Goal: Transaction & Acquisition: Book appointment/travel/reservation

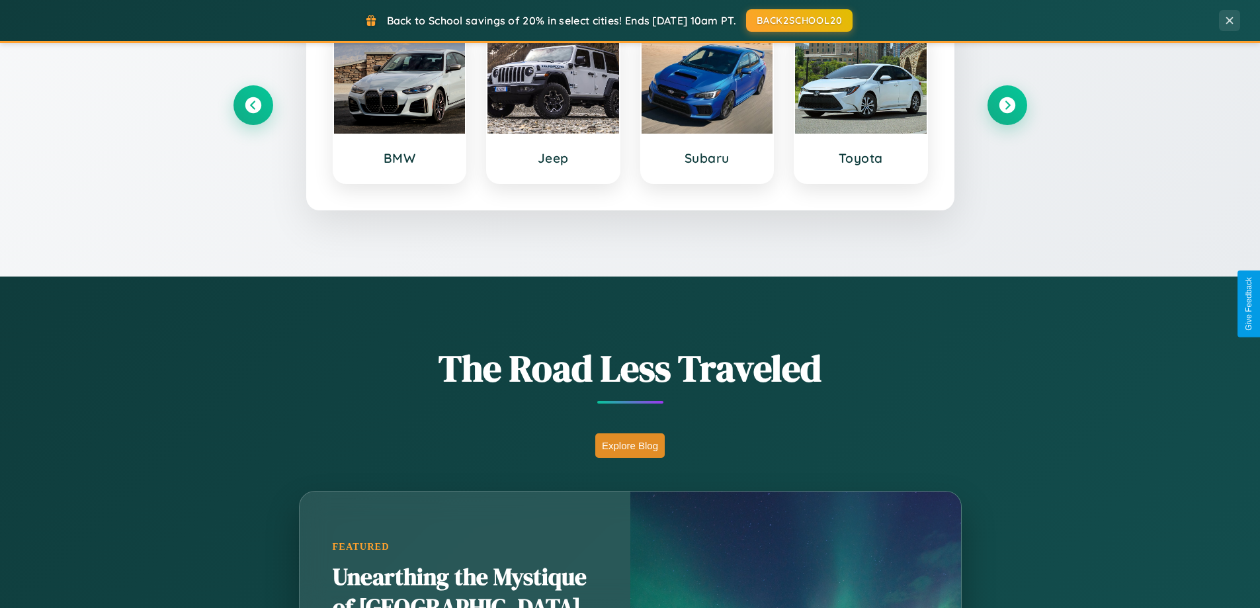
scroll to position [2546, 0]
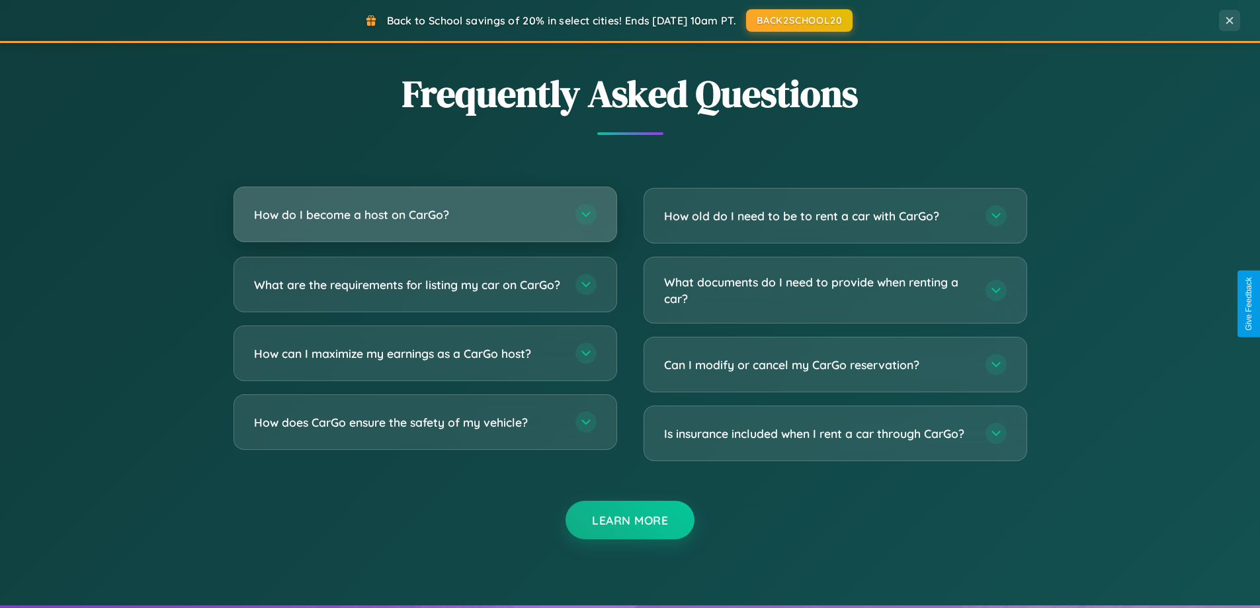
click at [425, 214] on h3 "How do I become a host on CarGo?" at bounding box center [408, 214] width 308 height 17
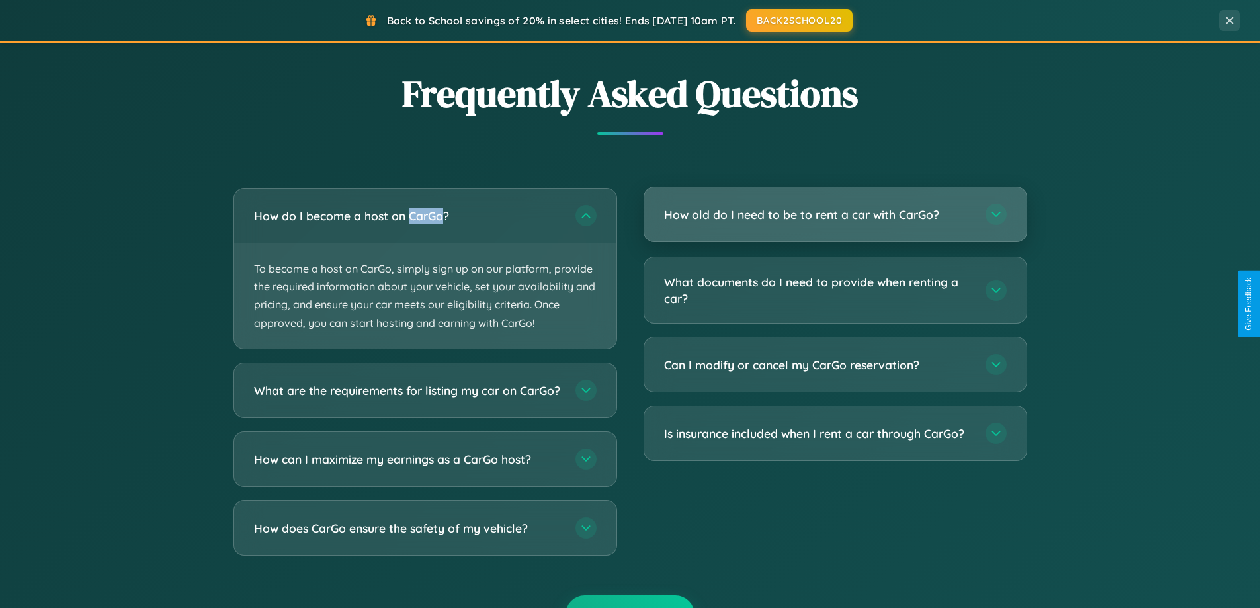
click at [835, 216] on h3 "How old do I need to be to rent a car with CarGo?" at bounding box center [818, 214] width 308 height 17
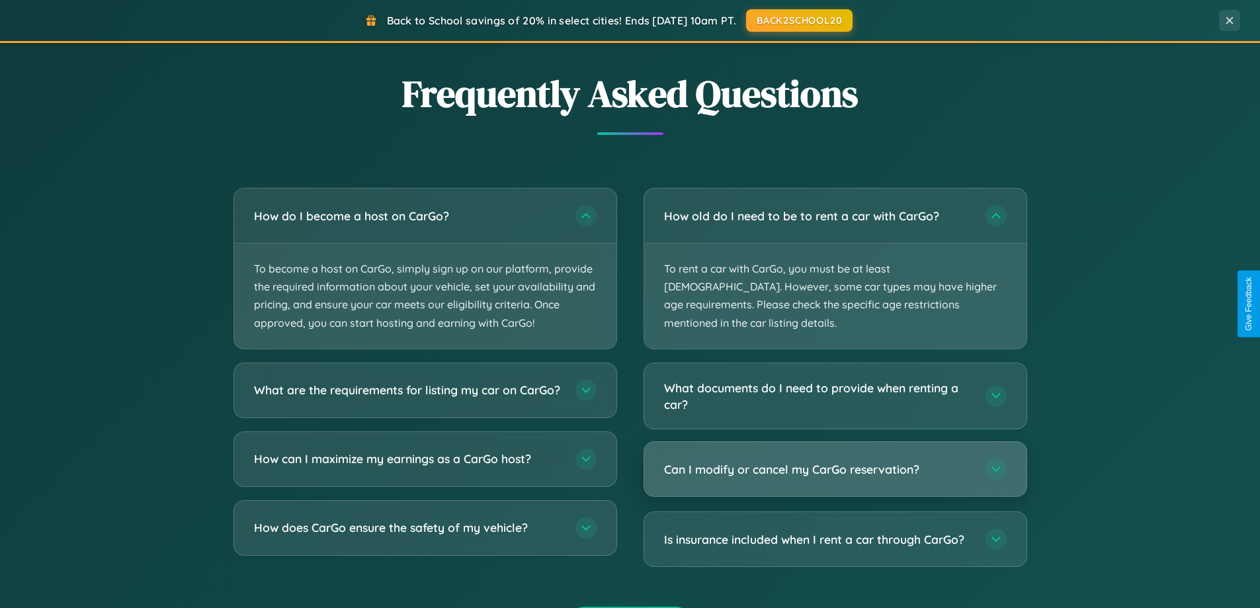
click at [835, 461] on h3 "Can I modify or cancel my CarGo reservation?" at bounding box center [818, 469] width 308 height 17
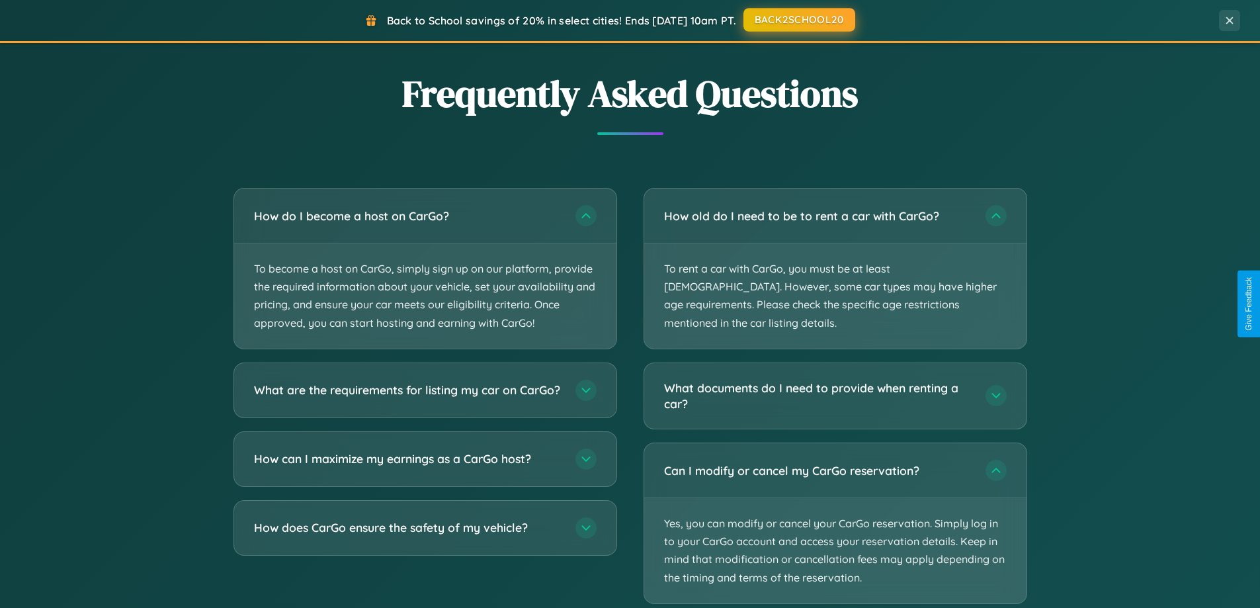
click at [799, 21] on button "BACK2SCHOOL20" at bounding box center [800, 20] width 112 height 24
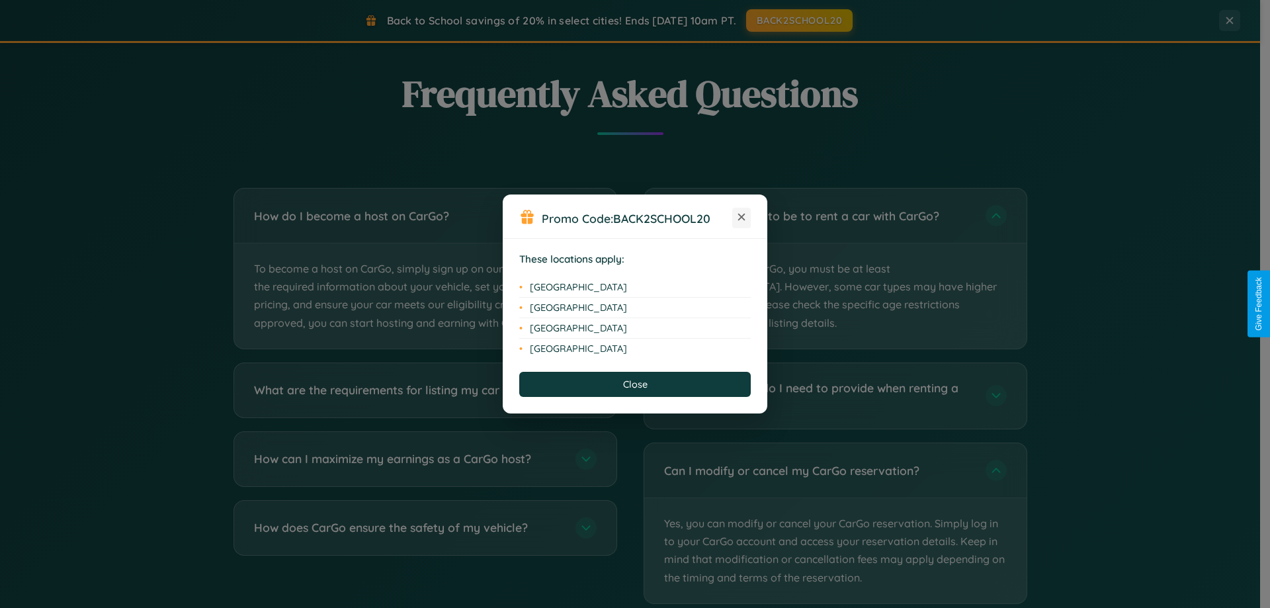
click at [742, 218] on icon at bounding box center [741, 217] width 7 height 7
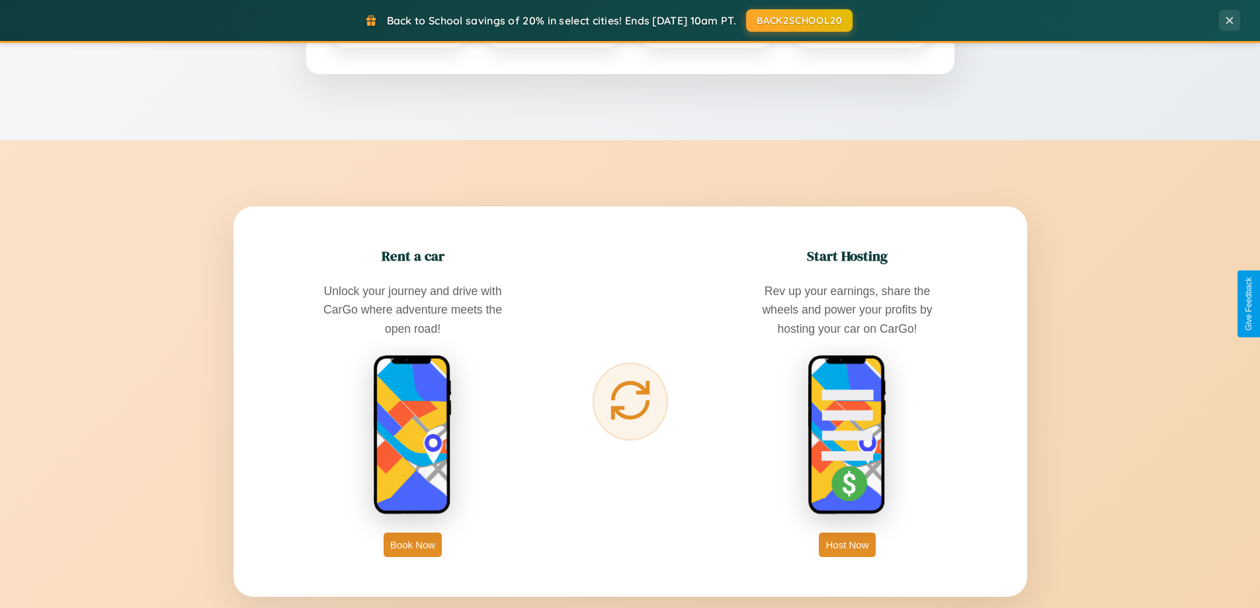
scroll to position [0, 0]
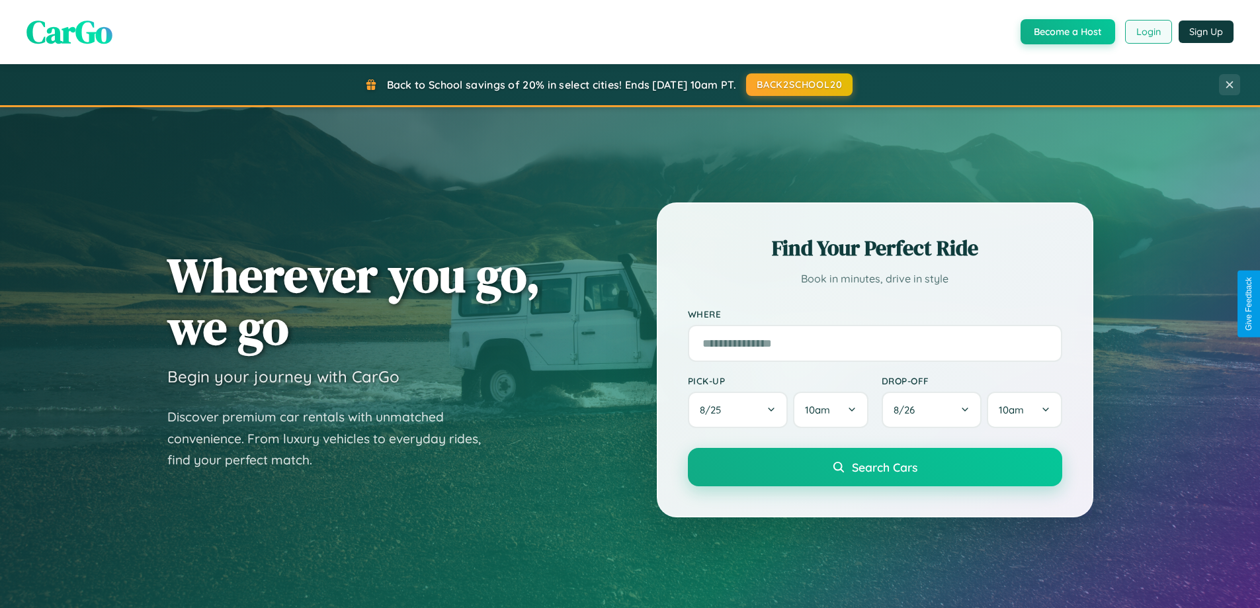
click at [1148, 32] on button "Login" at bounding box center [1148, 32] width 47 height 24
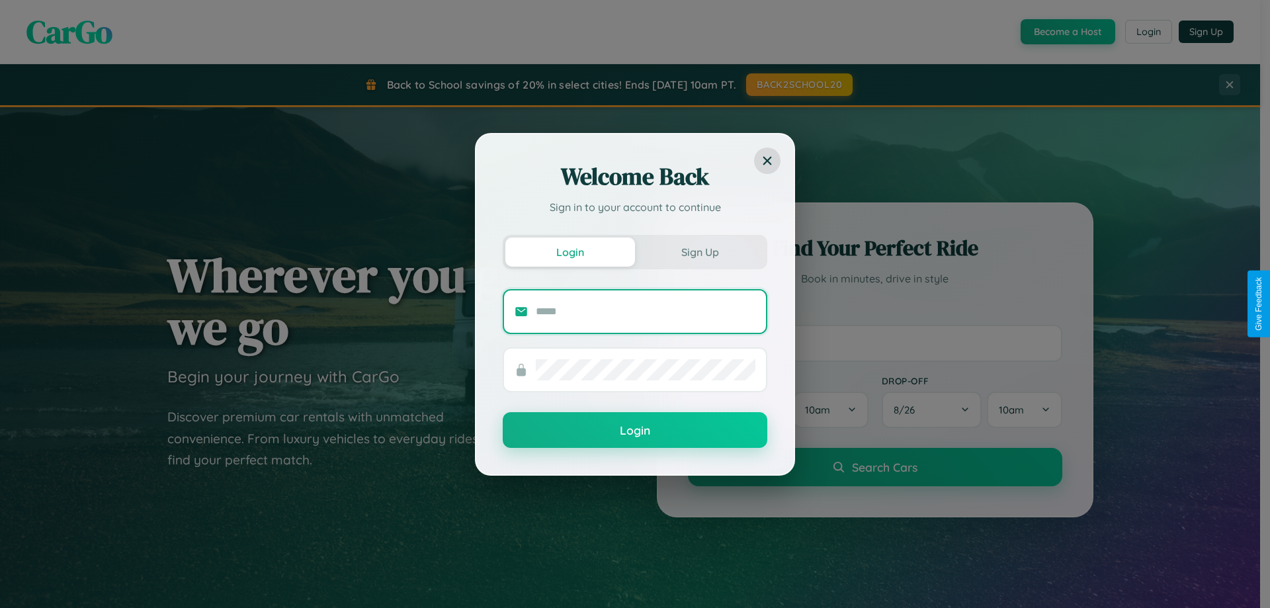
click at [646, 311] on input "text" at bounding box center [646, 311] width 220 height 21
type input "**********"
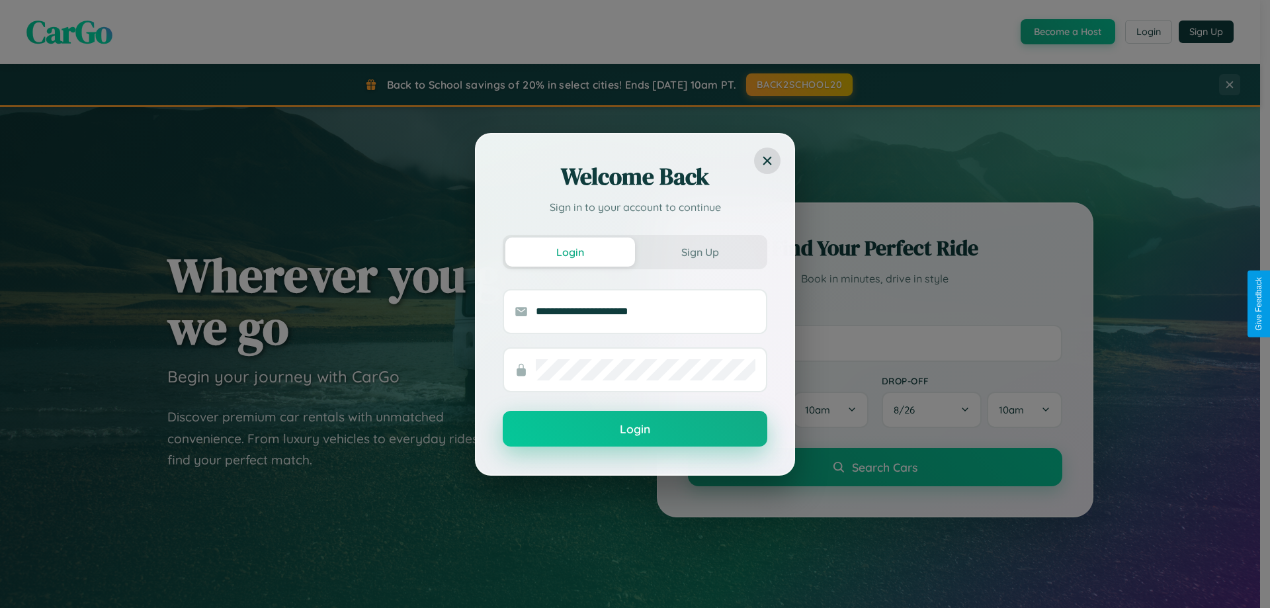
click at [635, 429] on button "Login" at bounding box center [635, 429] width 265 height 36
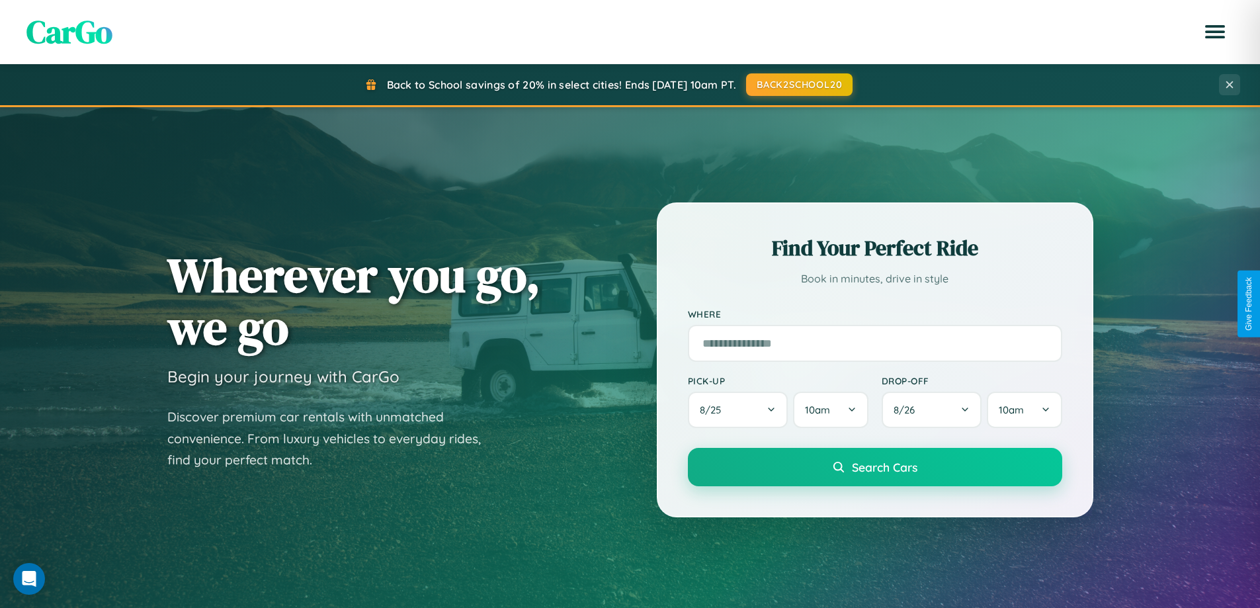
scroll to position [2126, 0]
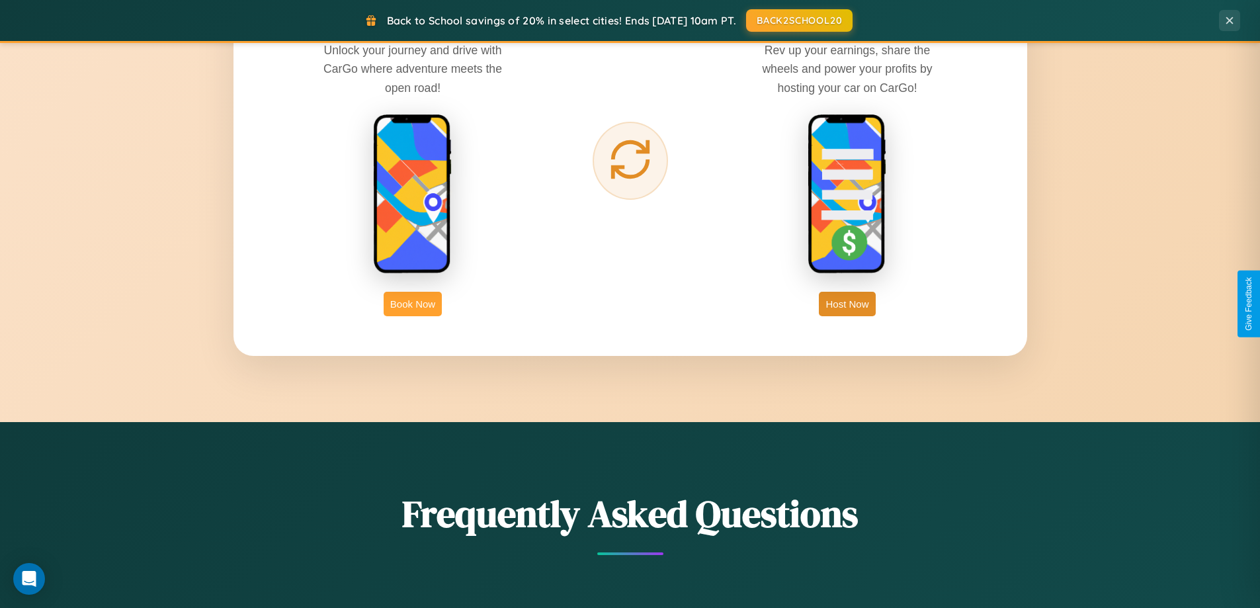
click at [413, 304] on button "Book Now" at bounding box center [413, 304] width 58 height 24
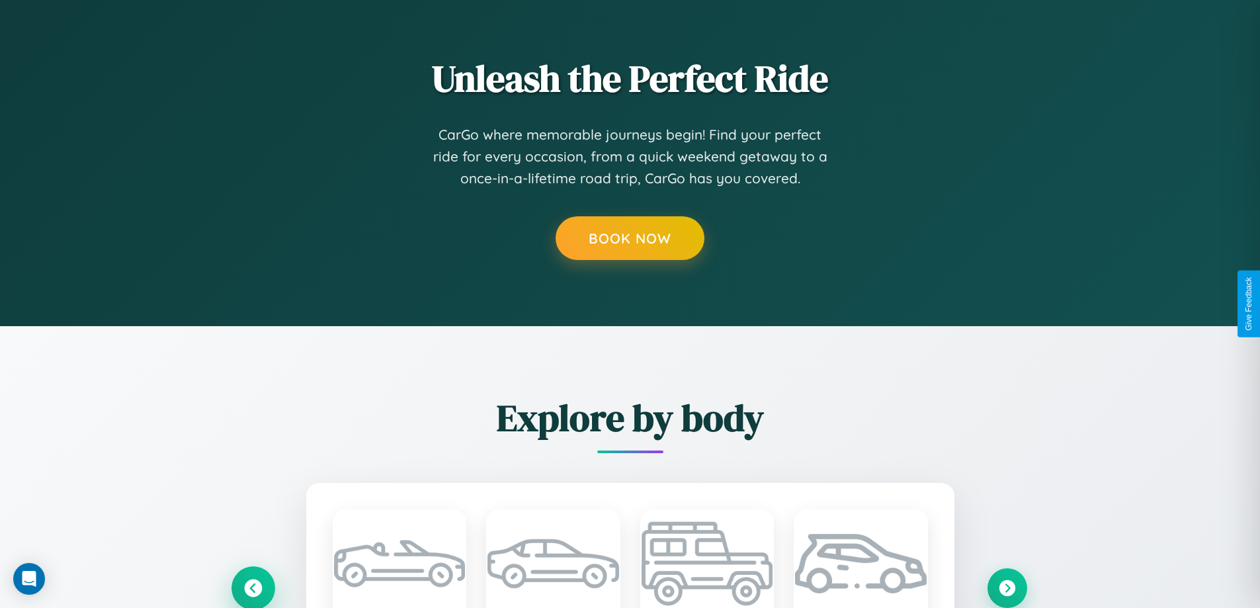
scroll to position [0, 3]
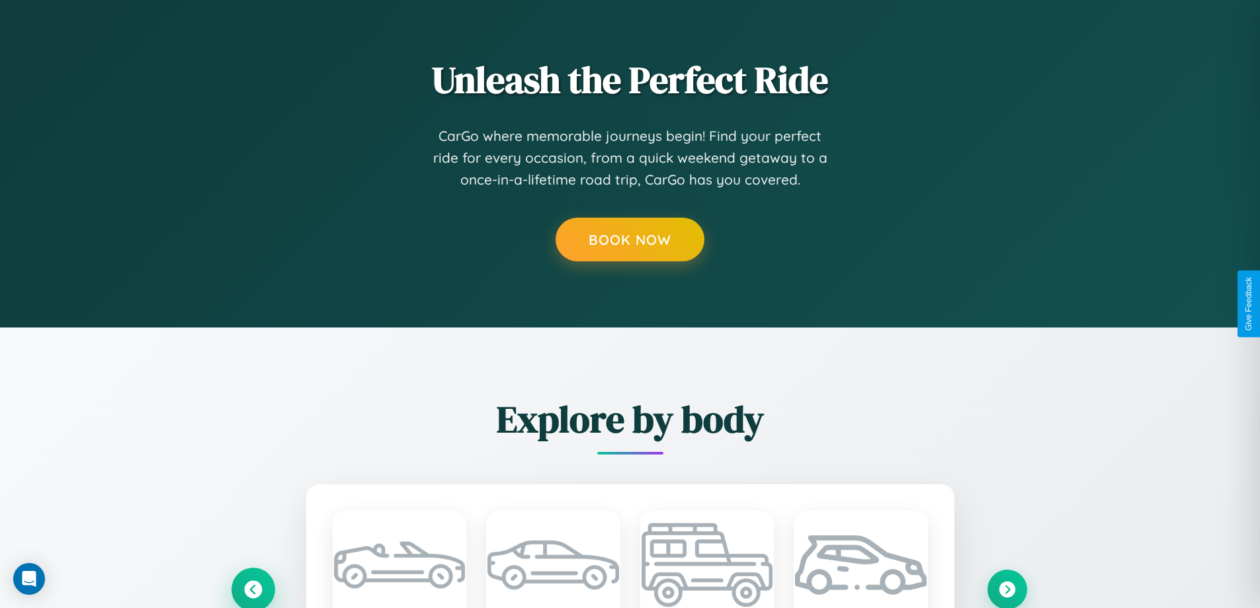
click at [253, 589] on icon at bounding box center [253, 589] width 18 height 18
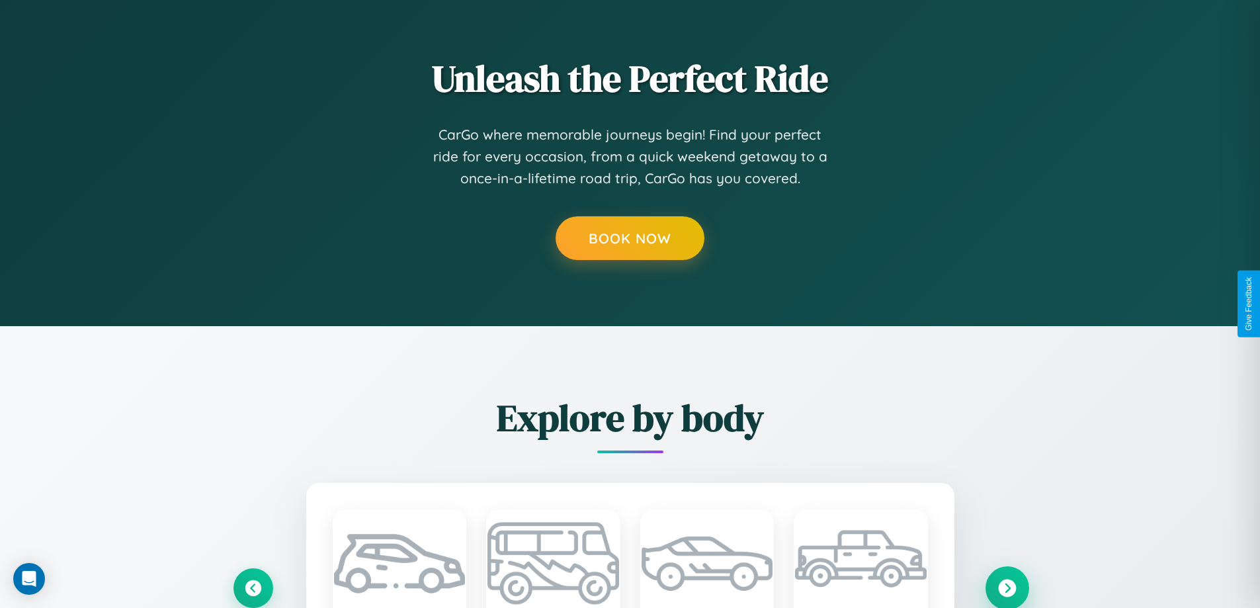
scroll to position [0, 22]
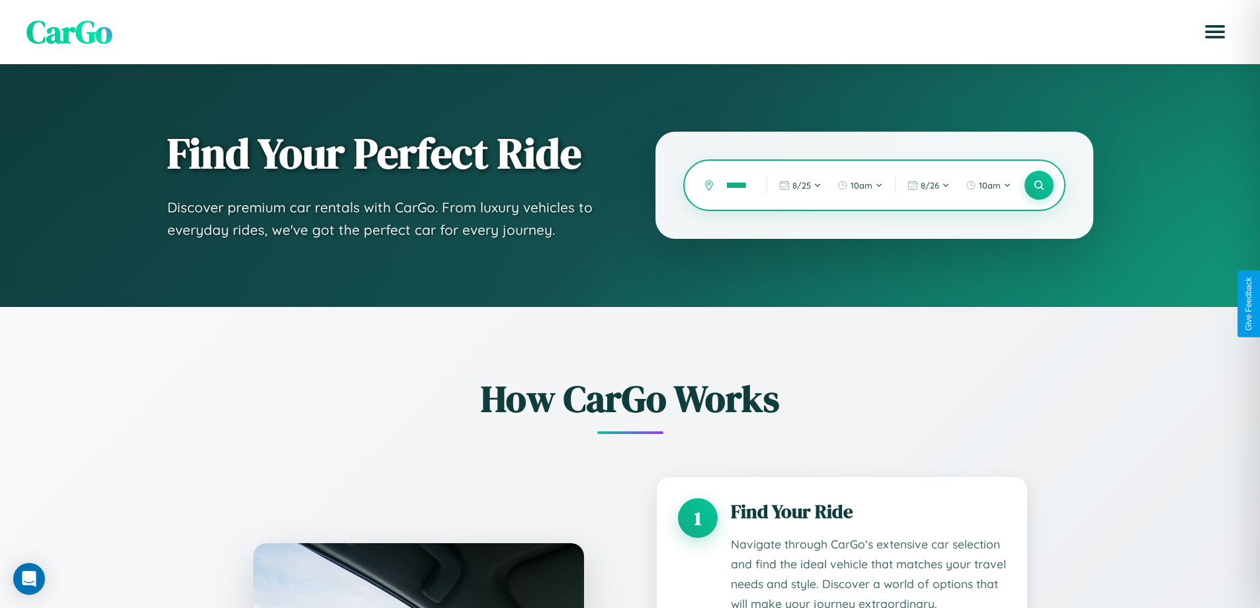
type input "********"
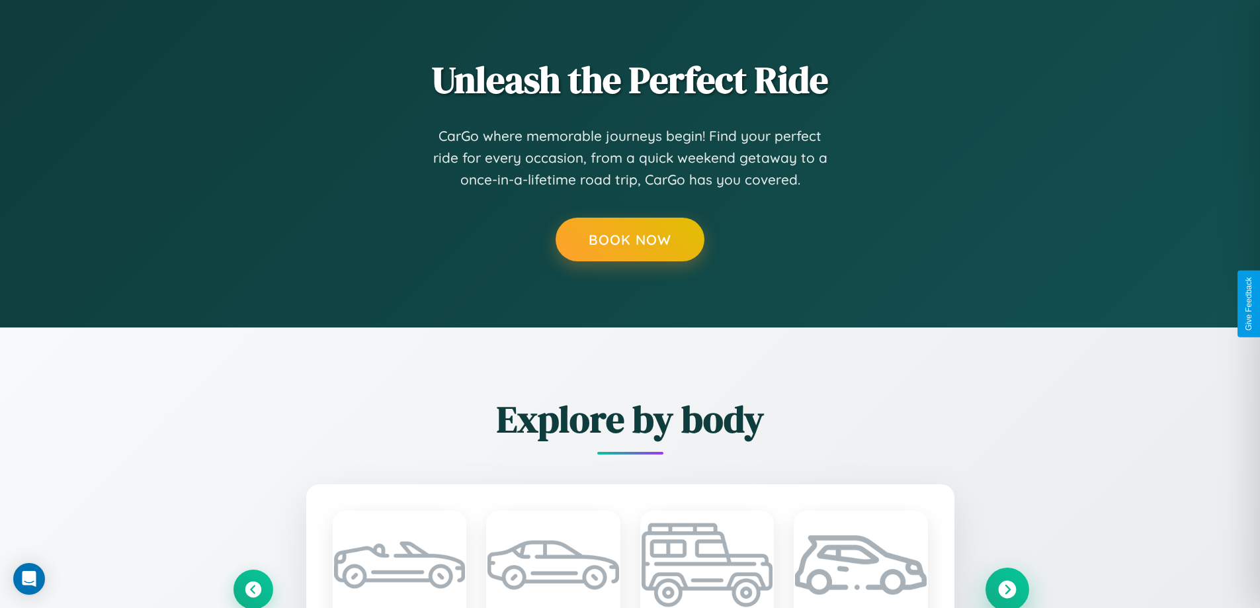
scroll to position [0, 0]
click at [1007, 588] on icon at bounding box center [1007, 589] width 18 height 18
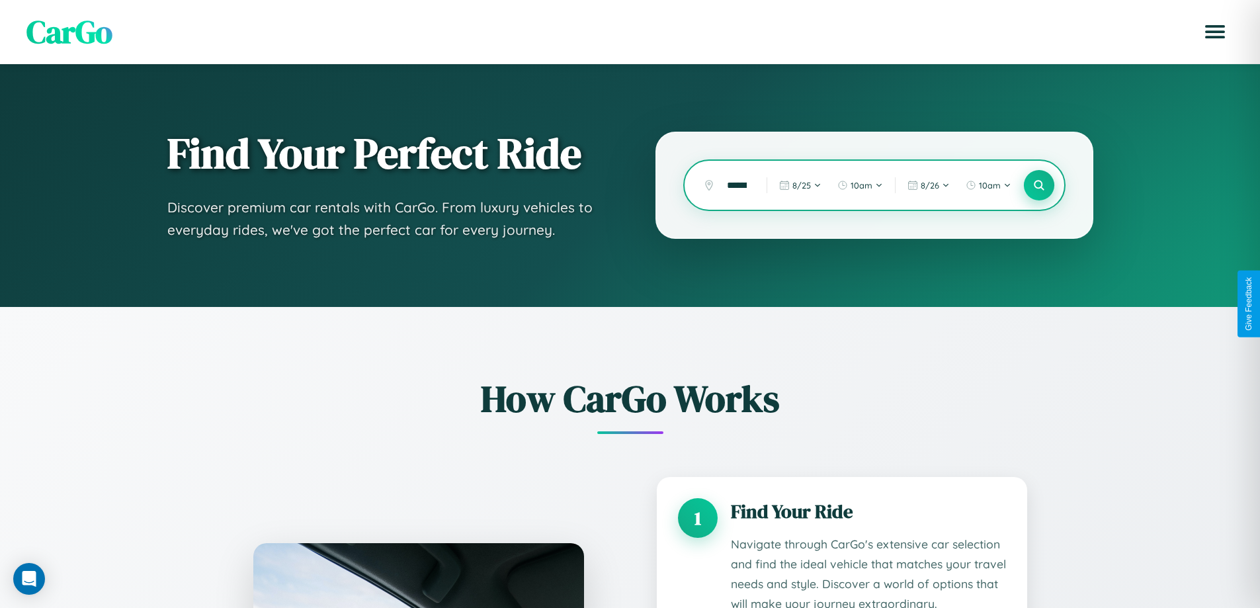
click at [1039, 185] on icon at bounding box center [1039, 185] width 13 height 13
